Goal: Task Accomplishment & Management: Manage account settings

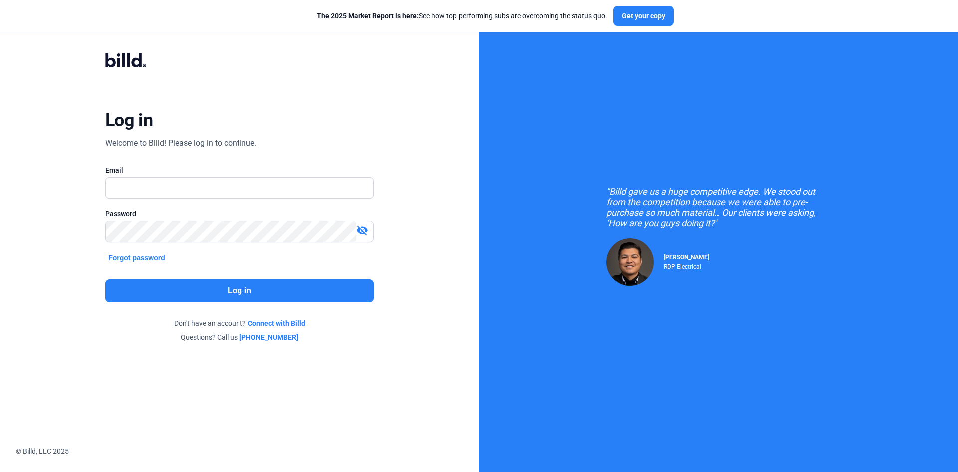
type input "[PERSON_NAME][EMAIL_ADDRESS][DOMAIN_NAME]"
click at [233, 281] on button "Log in" at bounding box center [239, 290] width 268 height 23
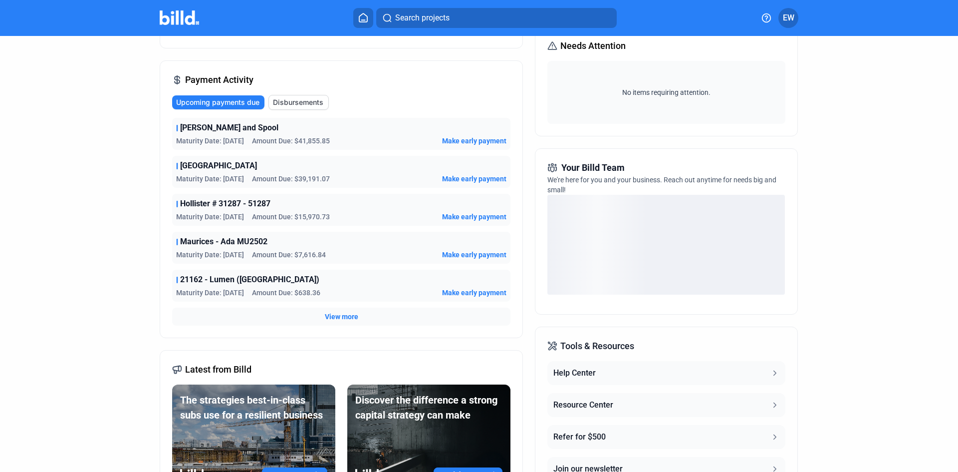
scroll to position [150, 0]
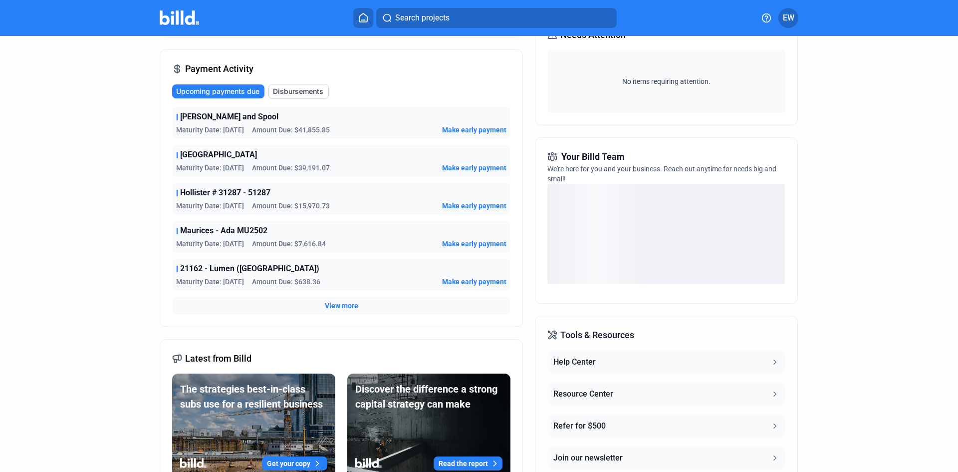
click at [344, 308] on span "View more" at bounding box center [341, 305] width 33 height 10
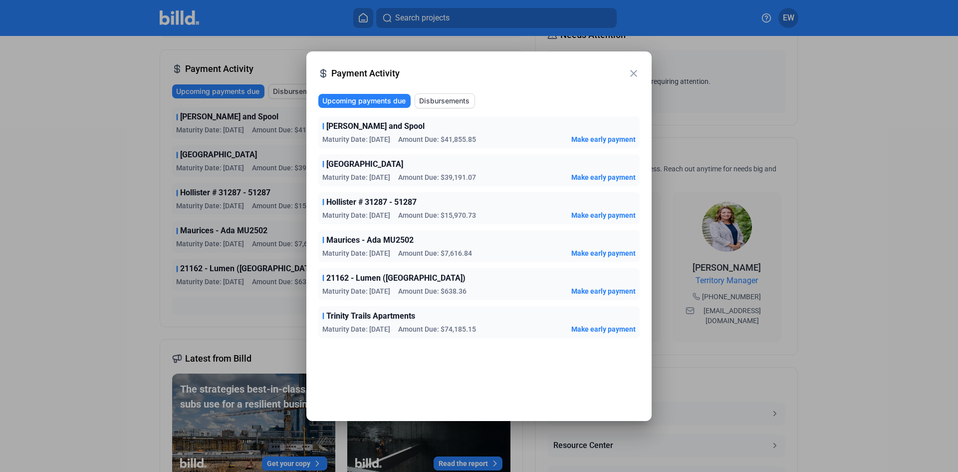
click at [102, 212] on div at bounding box center [479, 236] width 958 height 472
click at [438, 101] on span "Disbursements" at bounding box center [444, 101] width 50 height 10
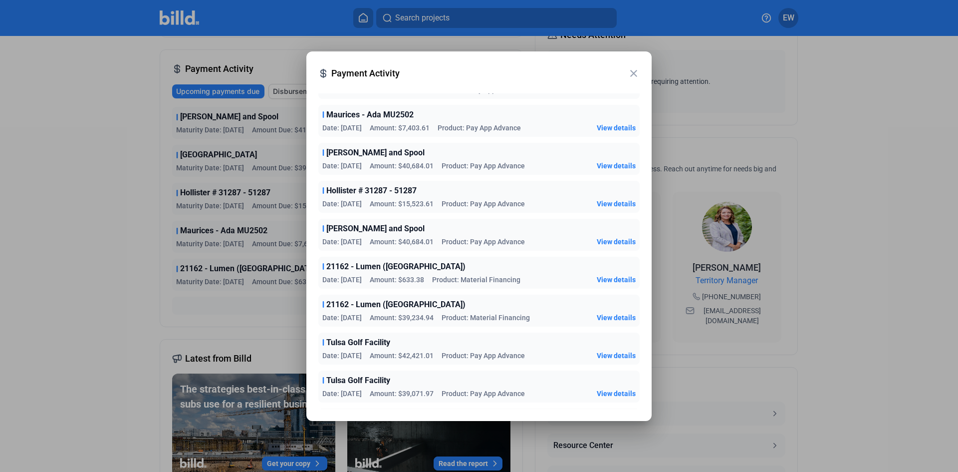
scroll to position [0, 0]
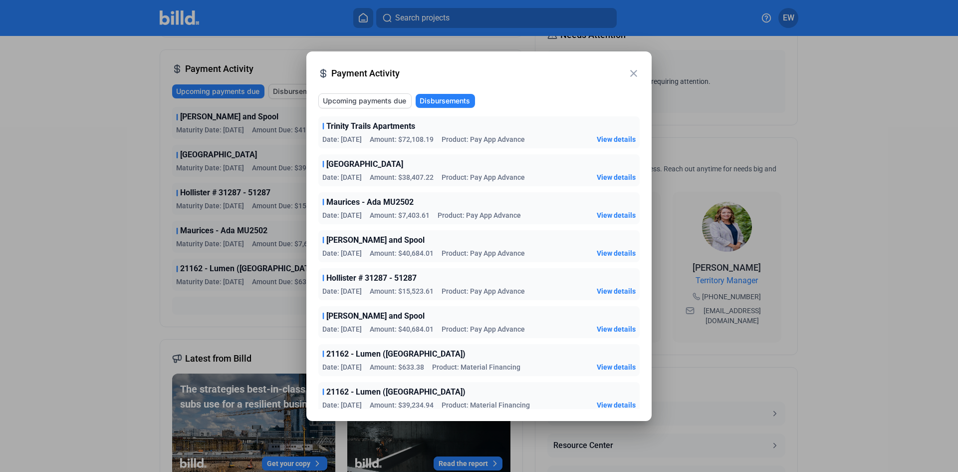
click at [634, 75] on mat-icon "close" at bounding box center [634, 73] width 12 height 12
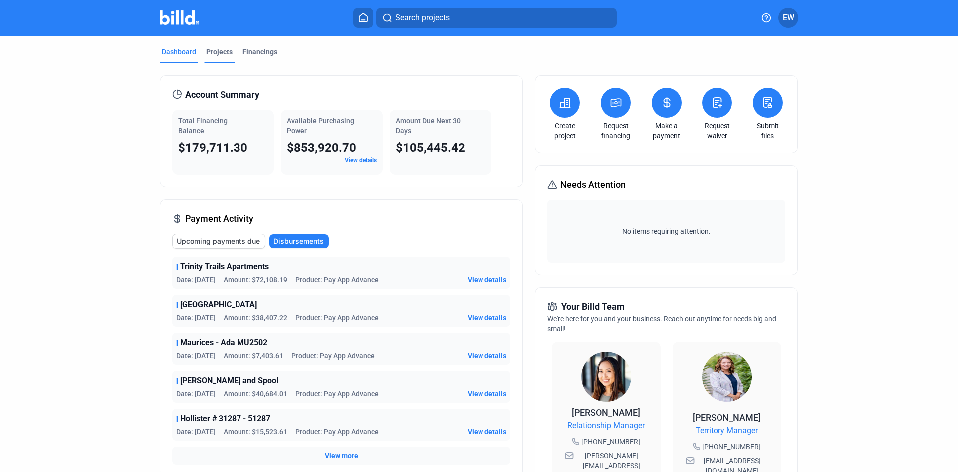
click at [220, 51] on div "Projects" at bounding box center [219, 52] width 26 height 10
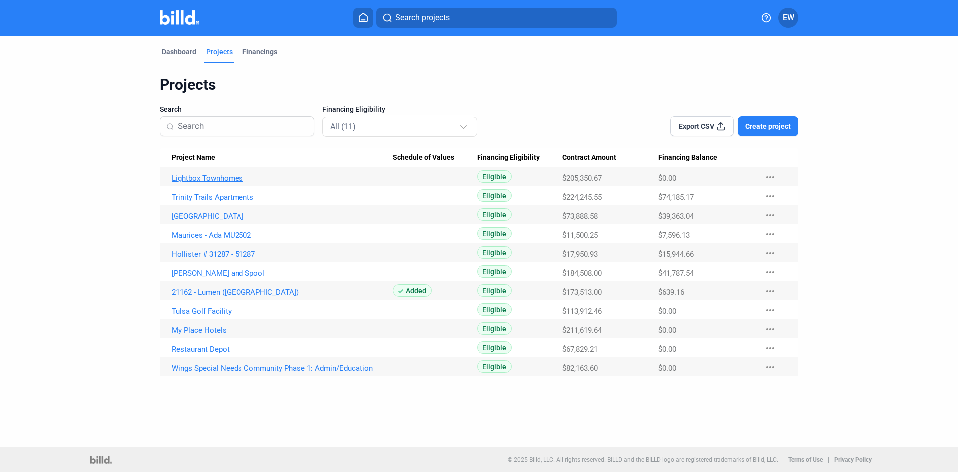
click at [226, 178] on link "Lightbox Townhomes" at bounding box center [282, 178] width 221 height 9
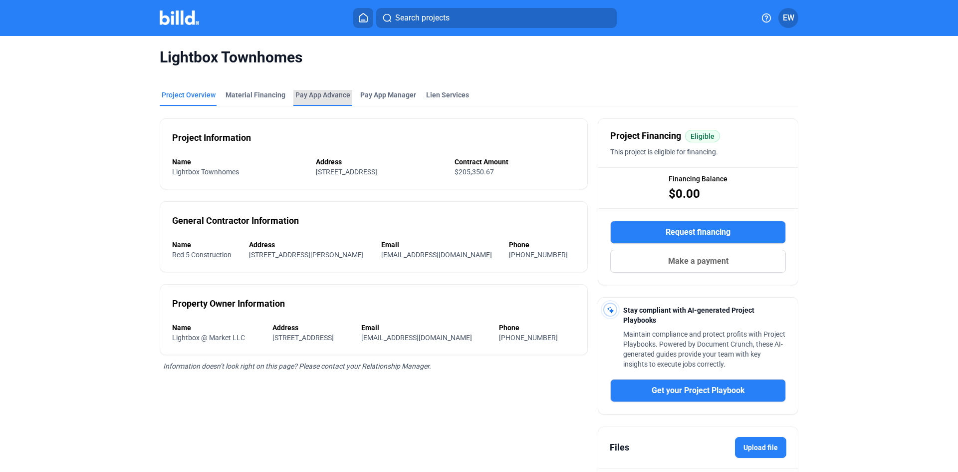
click at [324, 93] on div "Pay App Advance" at bounding box center [322, 95] width 55 height 10
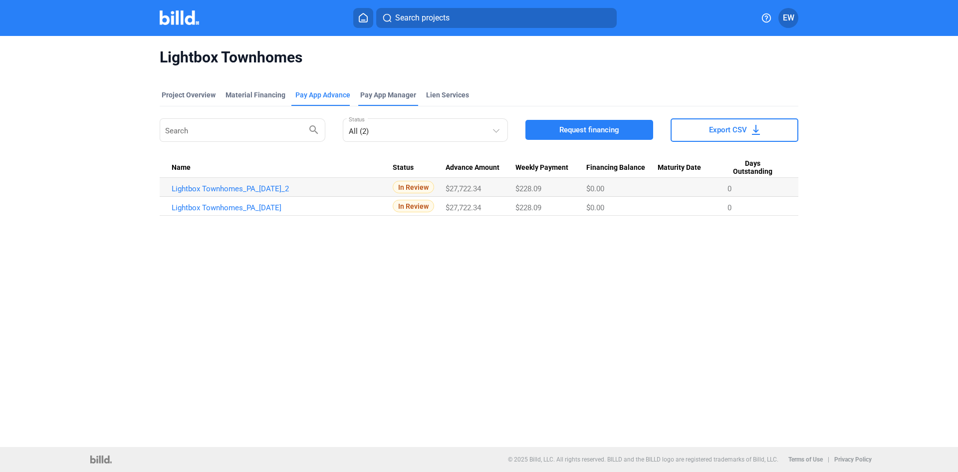
click at [384, 93] on span "Pay App Manager" at bounding box center [388, 95] width 56 height 10
